Goal: Navigation & Orientation: Find specific page/section

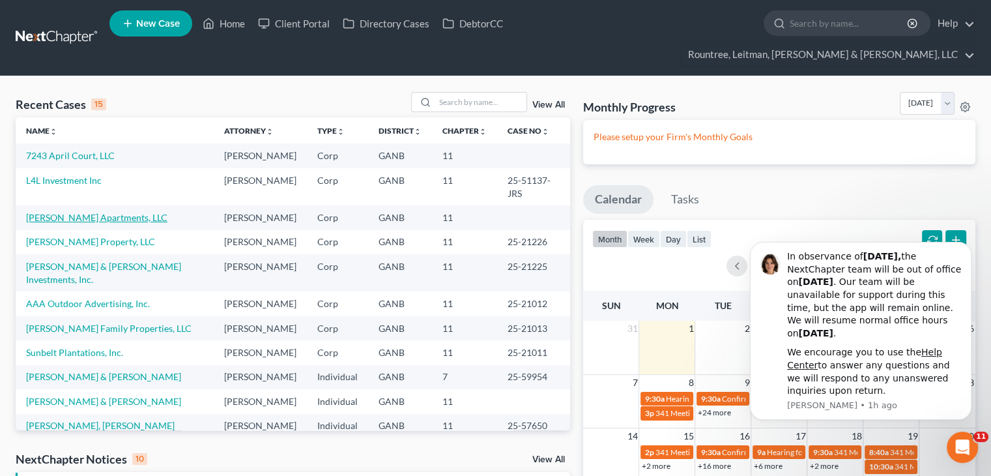
click at [108, 212] on link "[PERSON_NAME] Apartments, LLC" at bounding box center [96, 217] width 141 height 11
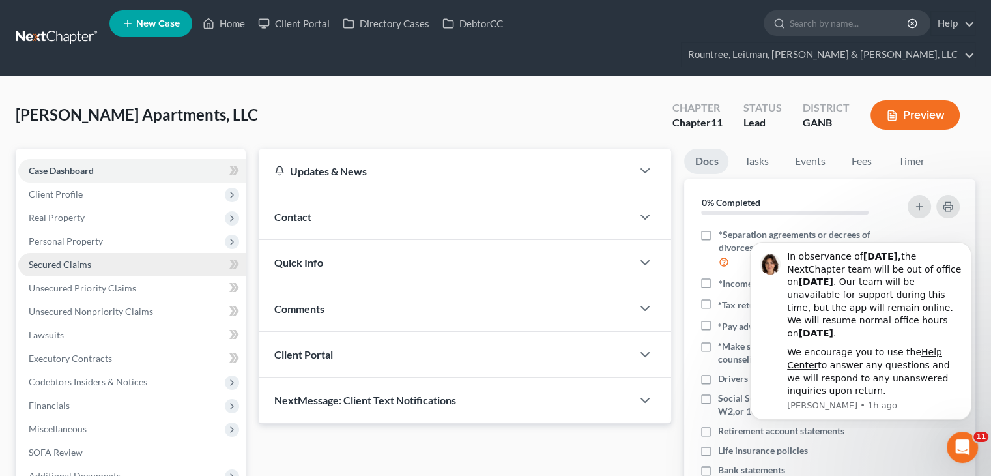
click at [57, 259] on span "Secured Claims" at bounding box center [60, 264] width 63 height 11
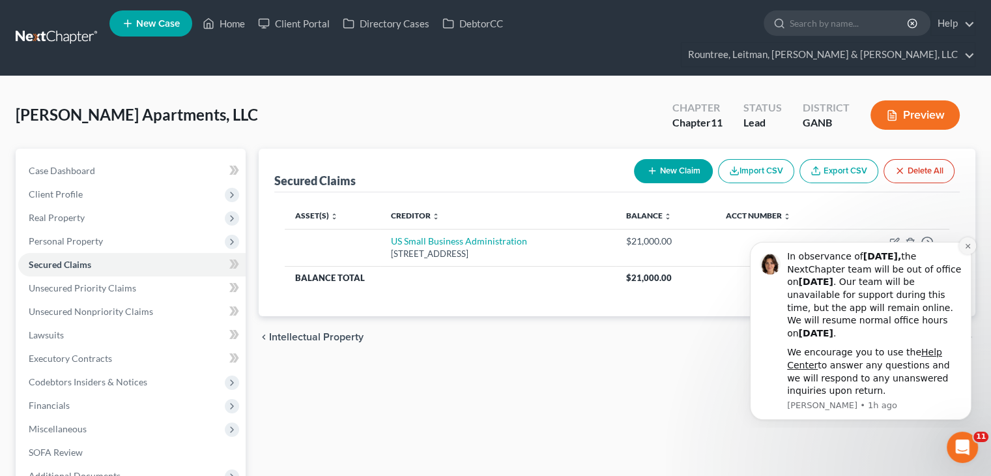
click at [969, 243] on icon "Dismiss notification" at bounding box center [967, 245] width 7 height 7
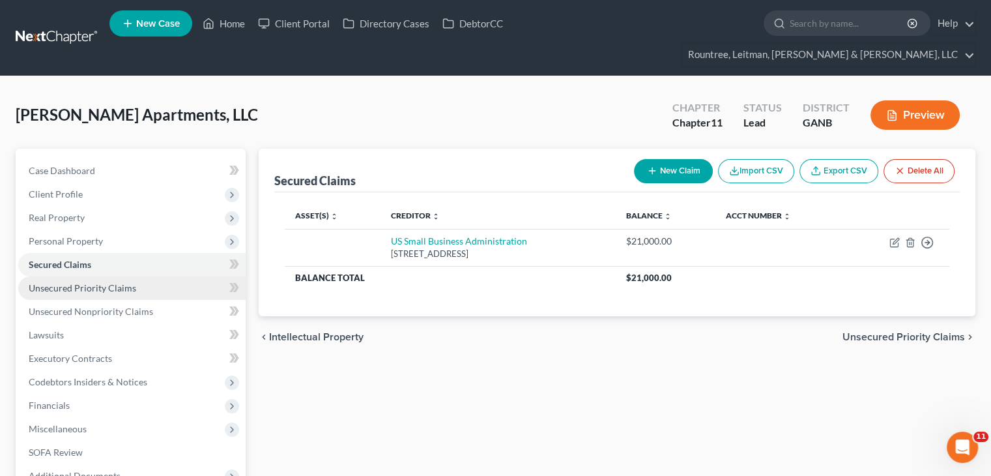
click at [117, 282] on span "Unsecured Priority Claims" at bounding box center [83, 287] width 108 height 11
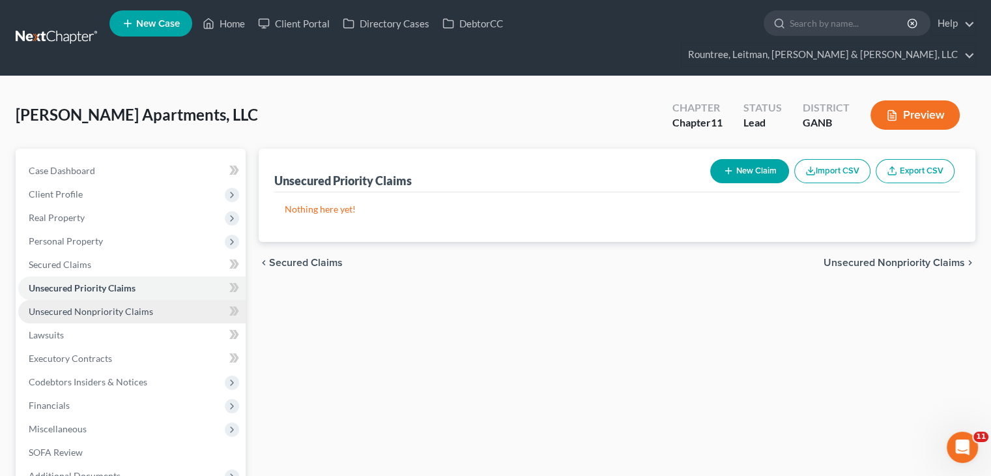
click at [121, 306] on span "Unsecured Nonpriority Claims" at bounding box center [91, 311] width 124 height 11
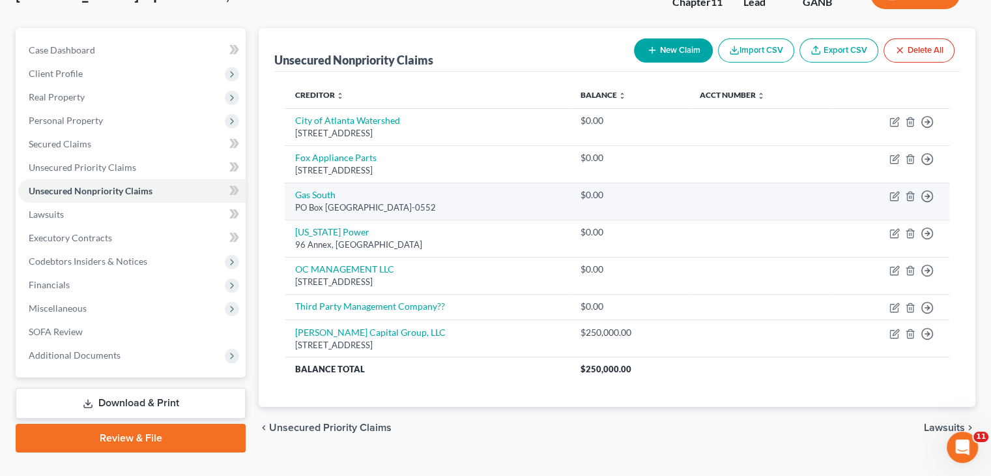
scroll to position [123, 0]
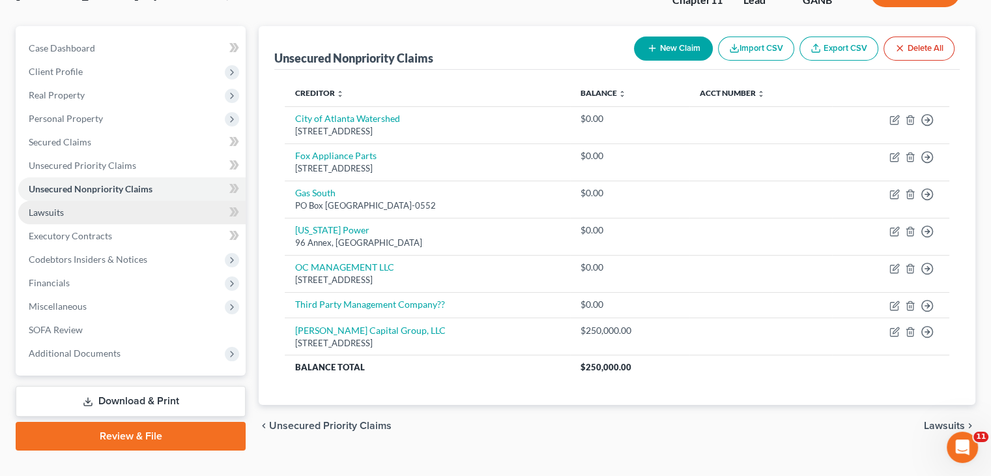
click at [44, 207] on span "Lawsuits" at bounding box center [46, 212] width 35 height 11
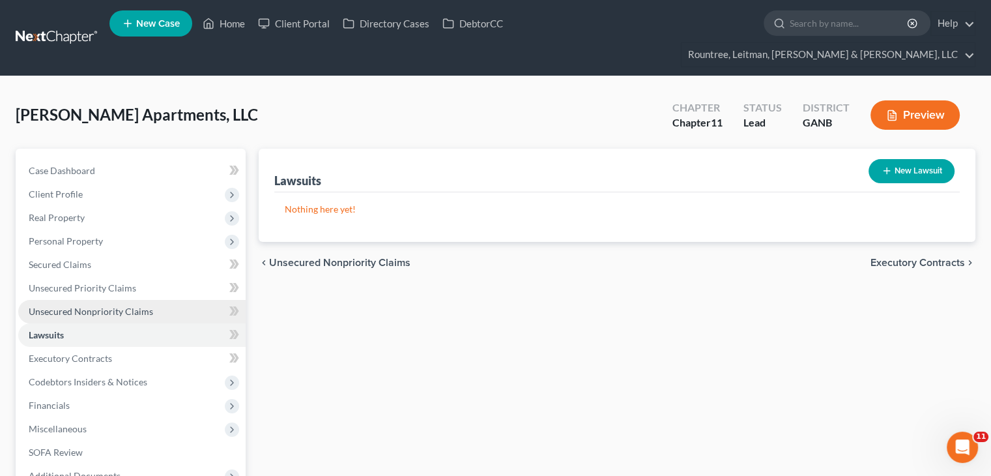
click at [48, 306] on span "Unsecured Nonpriority Claims" at bounding box center [91, 311] width 124 height 11
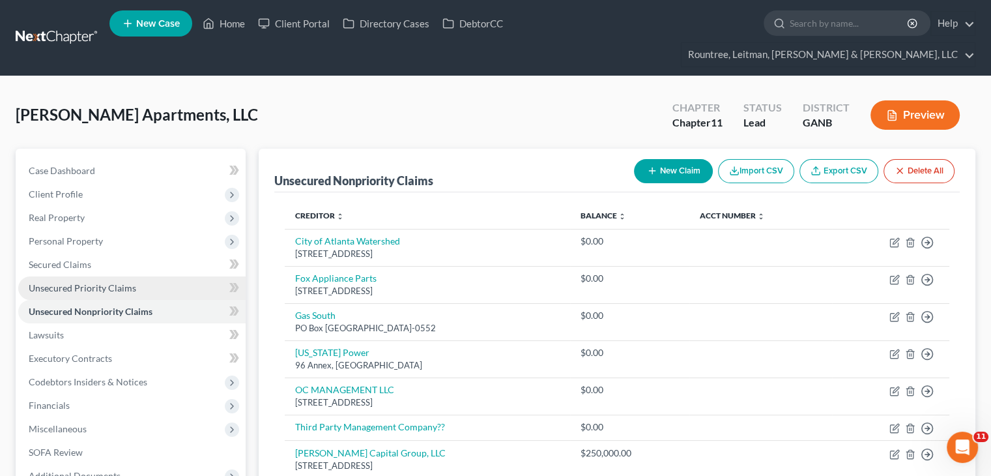
click at [56, 282] on span "Unsecured Priority Claims" at bounding box center [83, 287] width 108 height 11
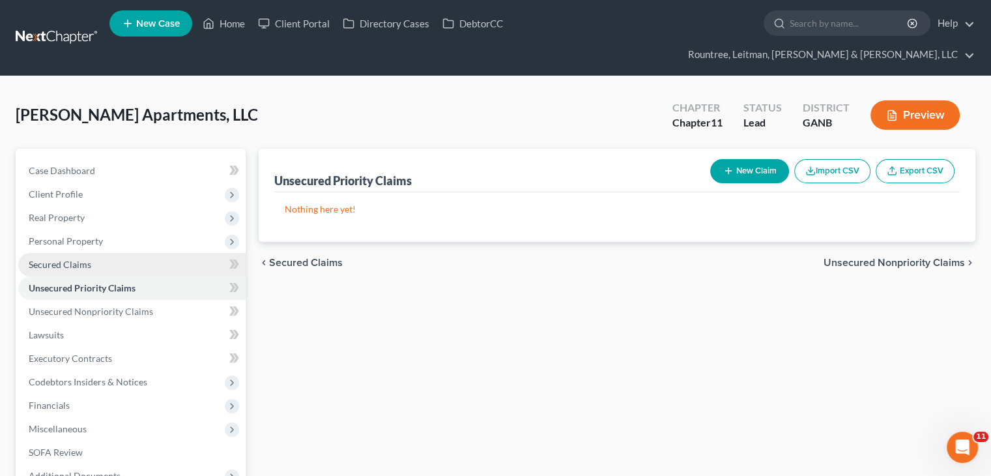
click at [57, 259] on span "Secured Claims" at bounding box center [60, 264] width 63 height 11
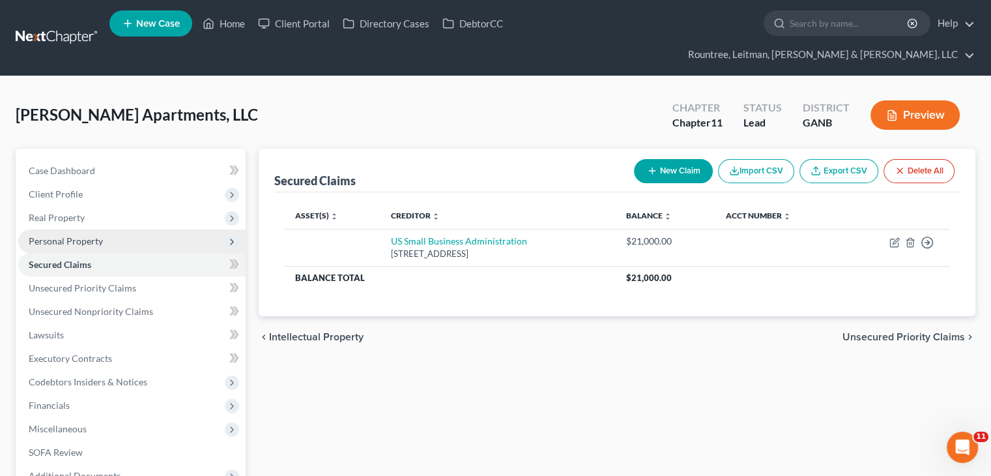
click at [60, 235] on span "Personal Property" at bounding box center [66, 240] width 74 height 11
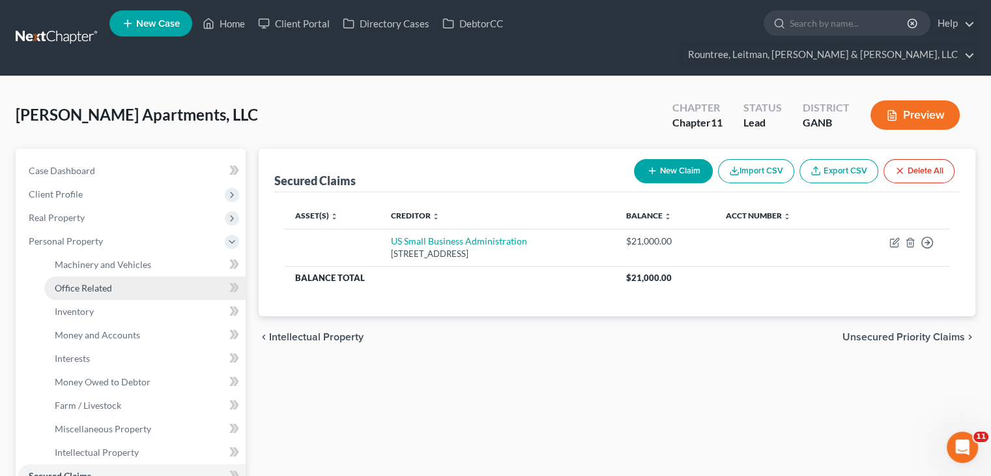
click at [76, 276] on link "Office Related" at bounding box center [144, 287] width 201 height 23
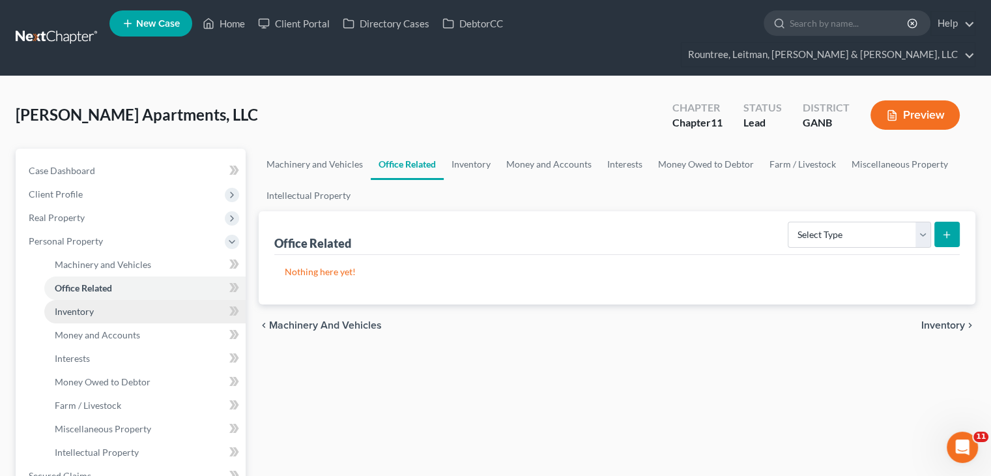
click at [73, 306] on span "Inventory" at bounding box center [74, 311] width 39 height 11
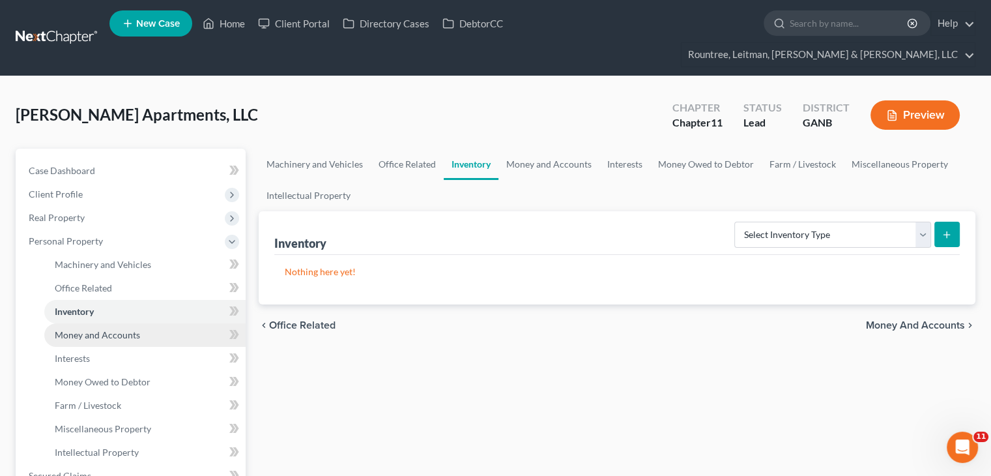
click at [76, 329] on span "Money and Accounts" at bounding box center [97, 334] width 85 height 11
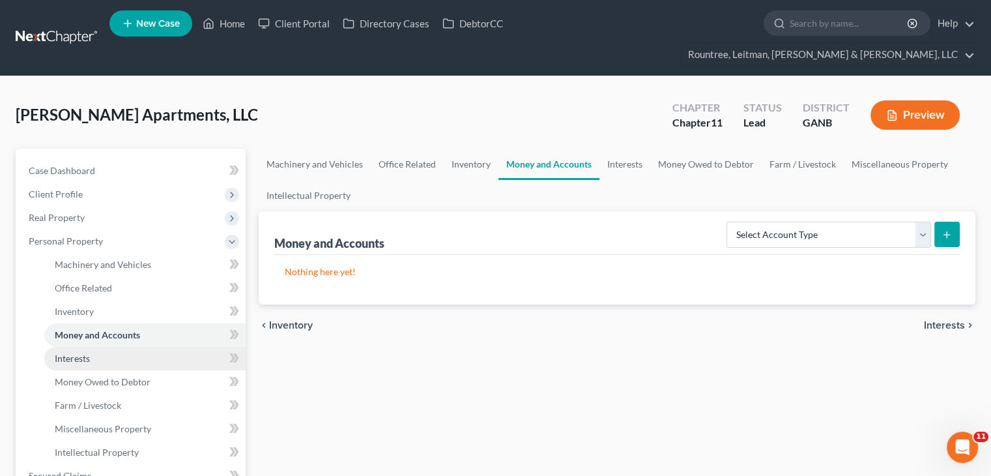
click at [81, 353] on span "Interests" at bounding box center [72, 358] width 35 height 11
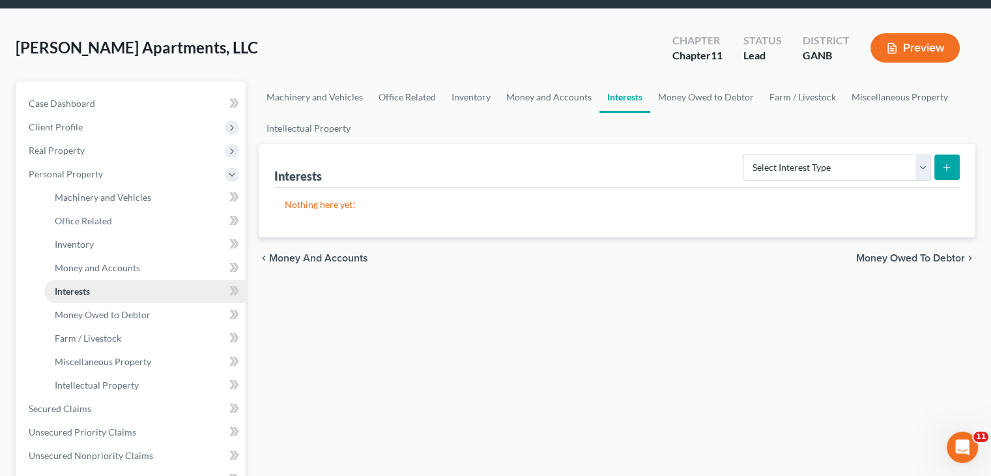
scroll to position [130, 0]
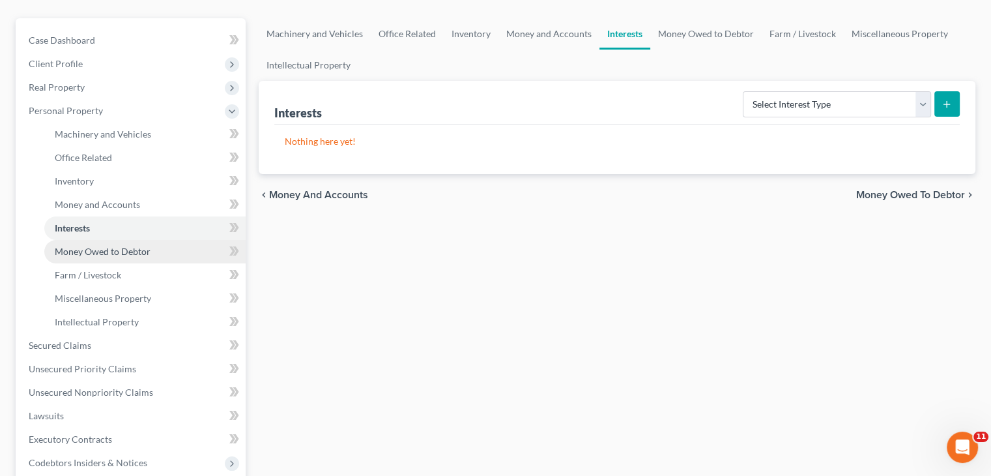
click at [96, 240] on link "Money Owed to Debtor" at bounding box center [144, 251] width 201 height 23
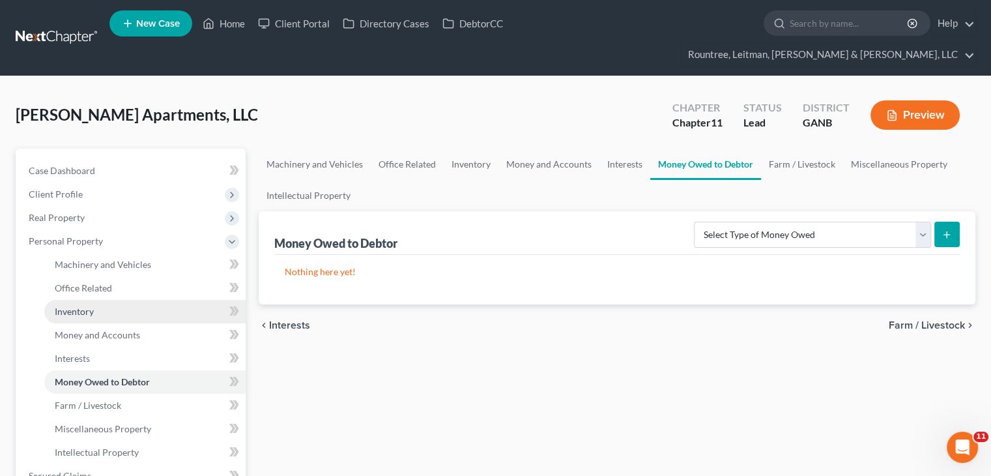
scroll to position [65, 0]
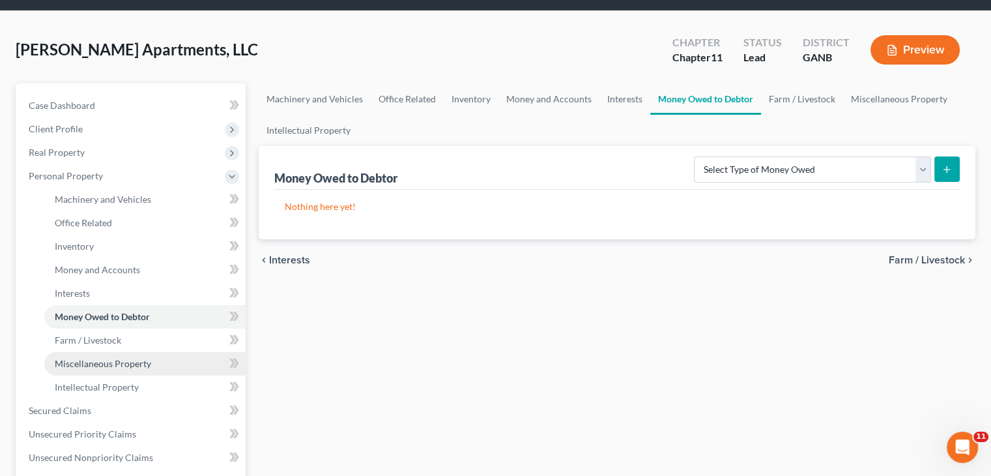
click at [94, 352] on link "Miscellaneous Property" at bounding box center [144, 363] width 201 height 23
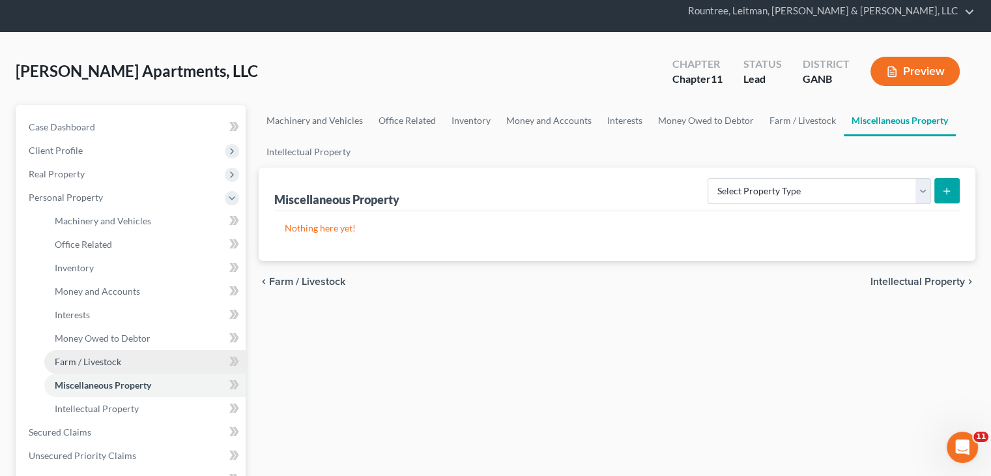
scroll to position [65, 0]
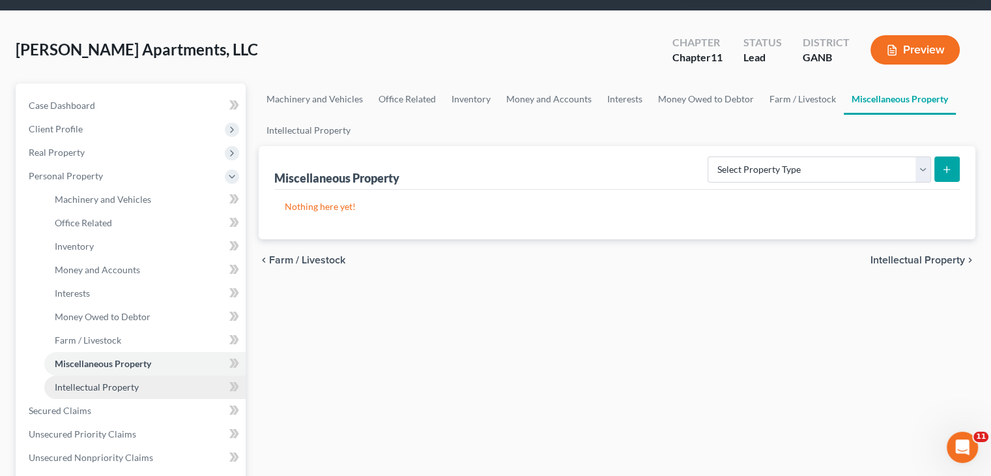
click at [87, 381] on span "Intellectual Property" at bounding box center [97, 386] width 84 height 11
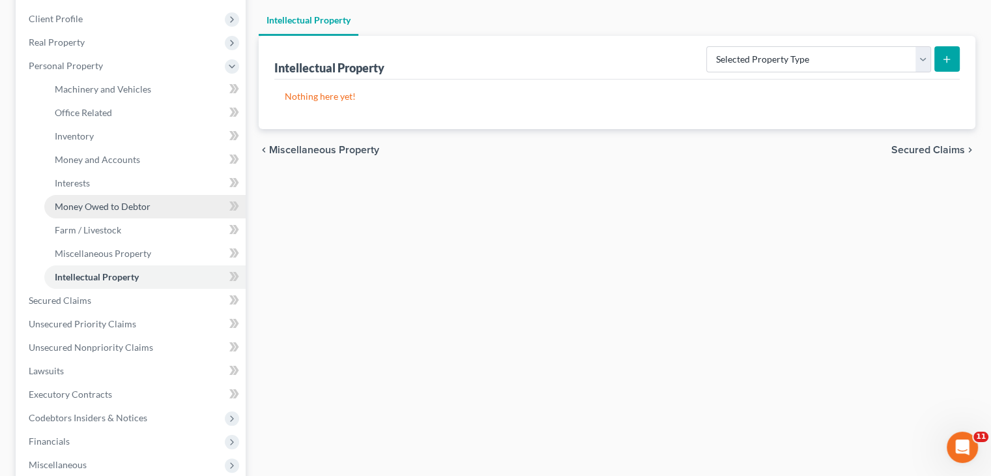
scroll to position [195, 0]
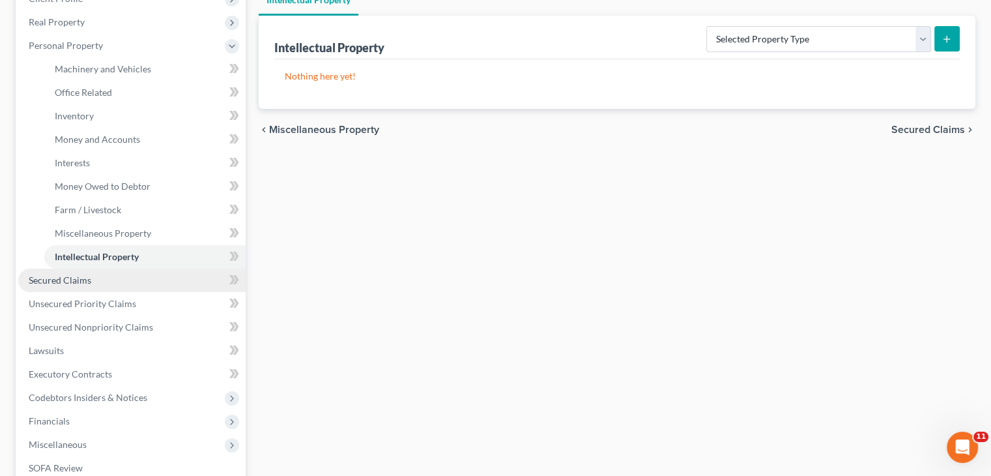
click at [86, 274] on span "Secured Claims" at bounding box center [60, 279] width 63 height 11
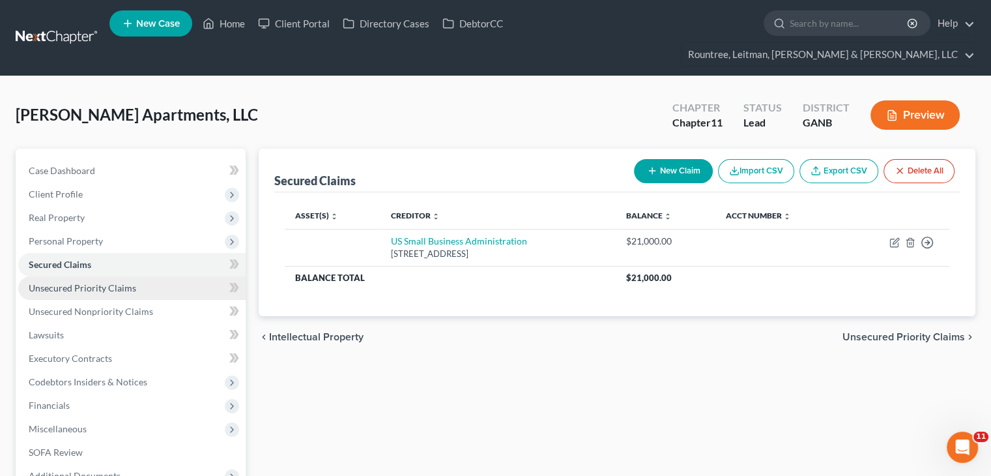
click at [81, 282] on span "Unsecured Priority Claims" at bounding box center [83, 287] width 108 height 11
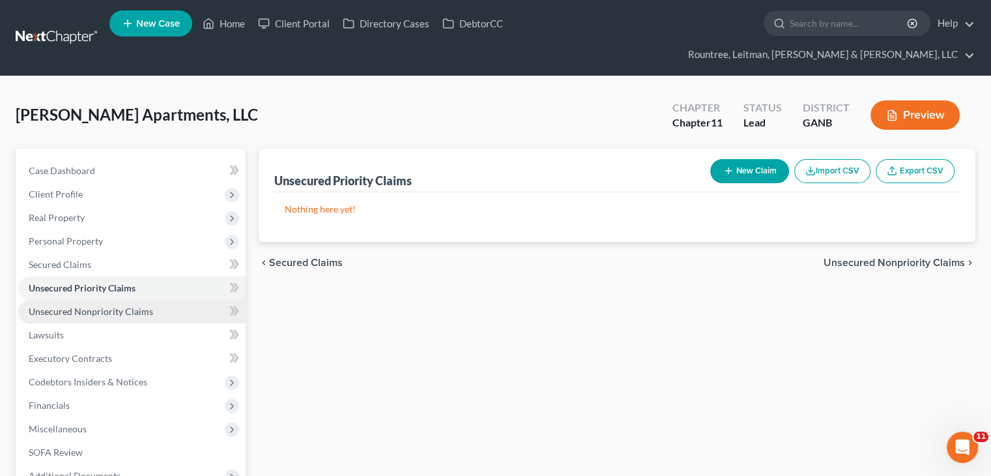
click at [83, 300] on link "Unsecured Nonpriority Claims" at bounding box center [131, 311] width 227 height 23
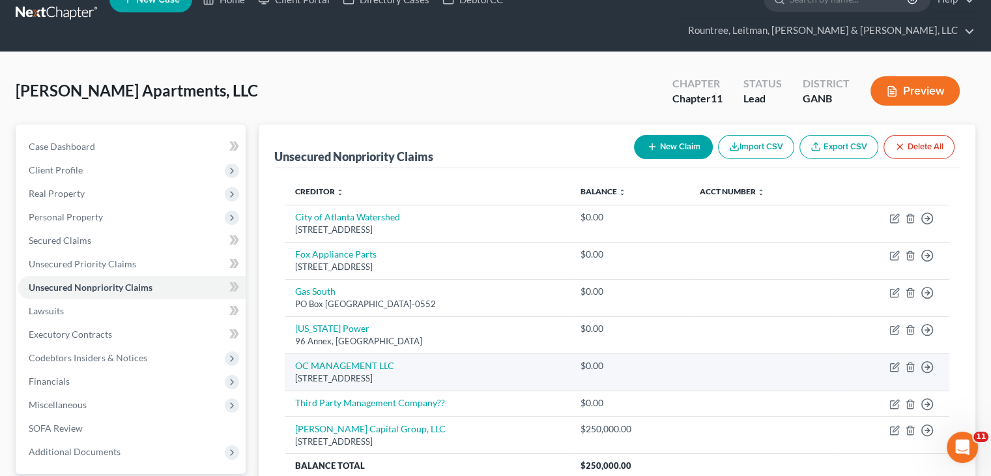
scroll to position [65, 0]
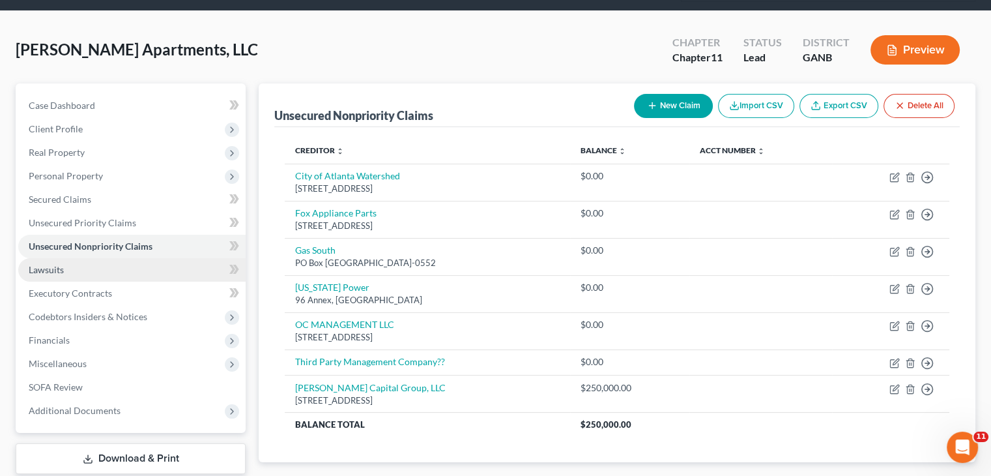
click at [84, 258] on link "Lawsuits" at bounding box center [131, 269] width 227 height 23
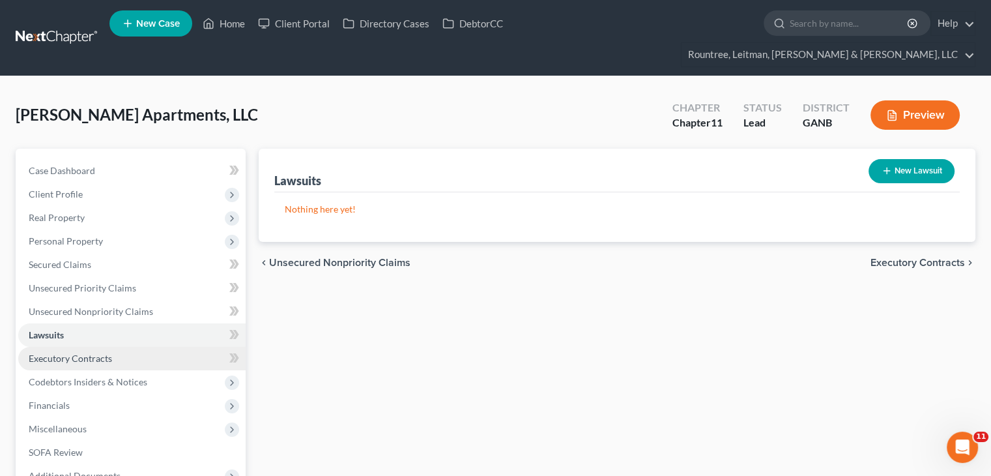
click at [92, 353] on span "Executory Contracts" at bounding box center [70, 358] width 83 height 11
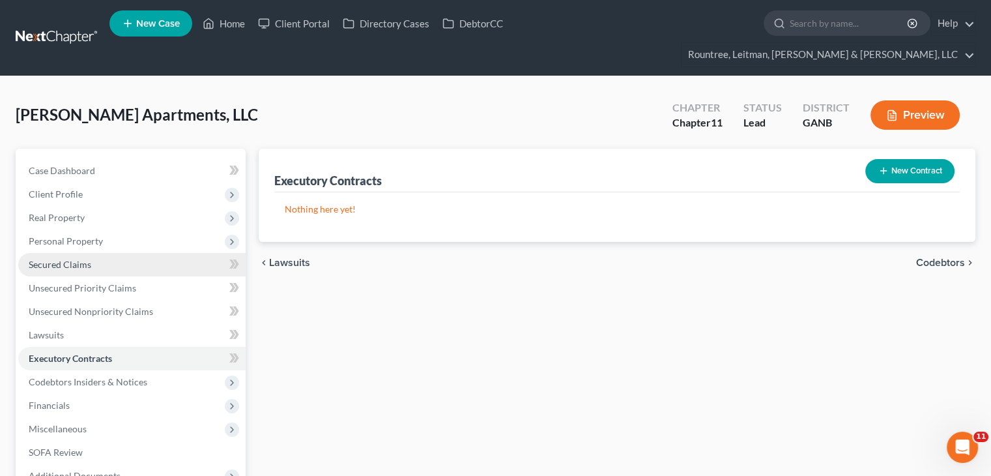
click at [98, 253] on link "Secured Claims" at bounding box center [131, 264] width 227 height 23
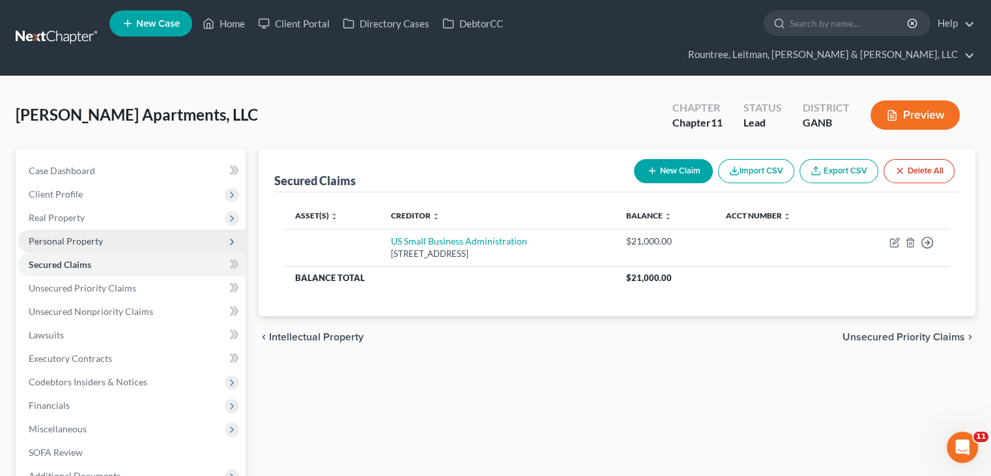
click at [92, 235] on span "Personal Property" at bounding box center [66, 240] width 74 height 11
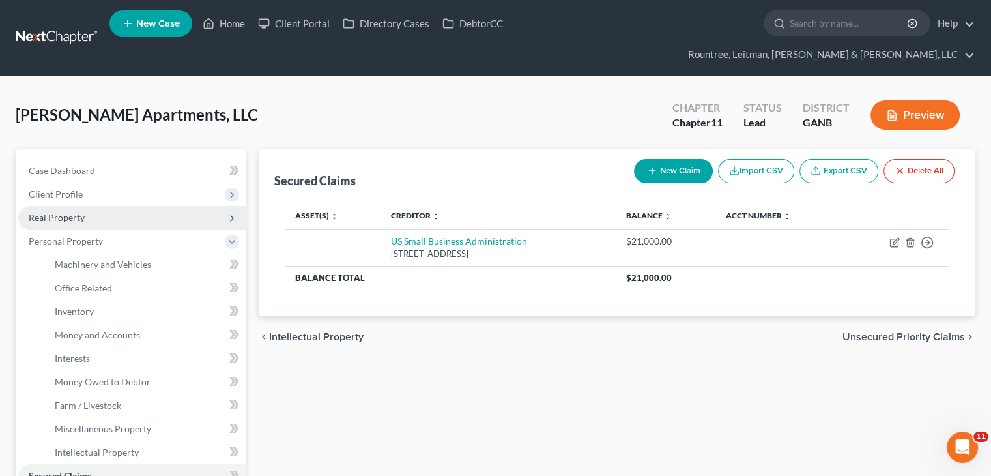
click at [91, 206] on span "Real Property" at bounding box center [131, 217] width 227 height 23
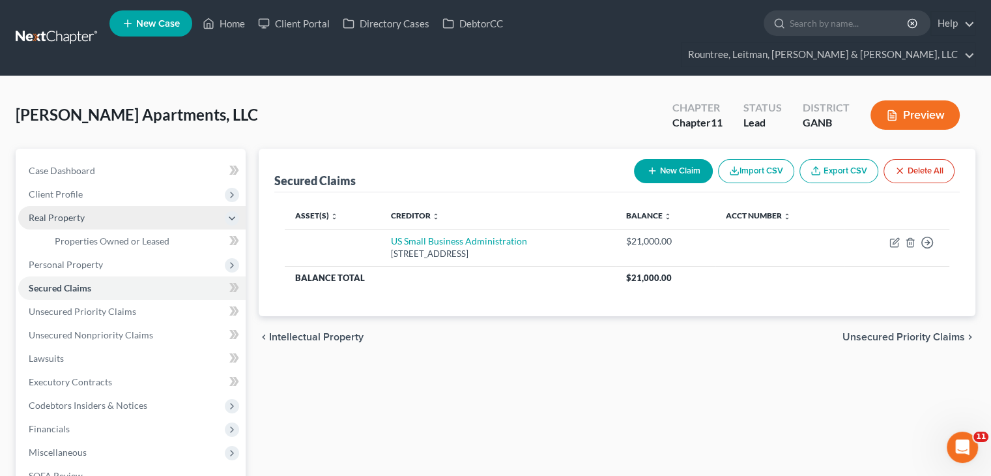
click at [97, 206] on span "Real Property" at bounding box center [131, 217] width 227 height 23
